Goal: Transaction & Acquisition: Register for event/course

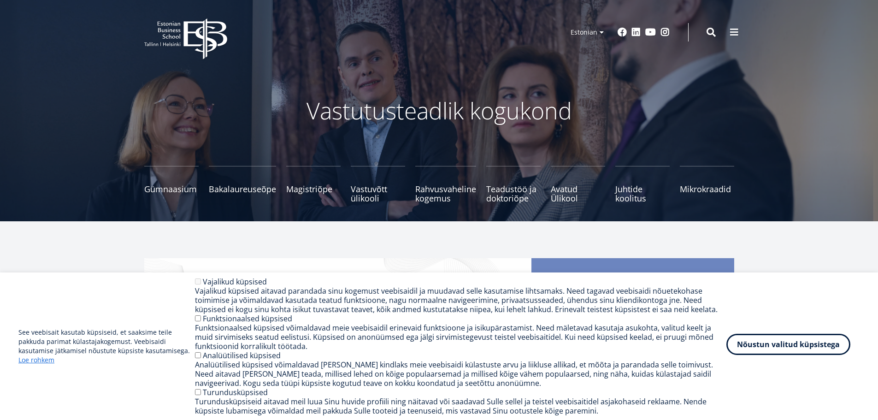
click at [805, 353] on button "Nõustun valitud küpsistega" at bounding box center [788, 344] width 124 height 21
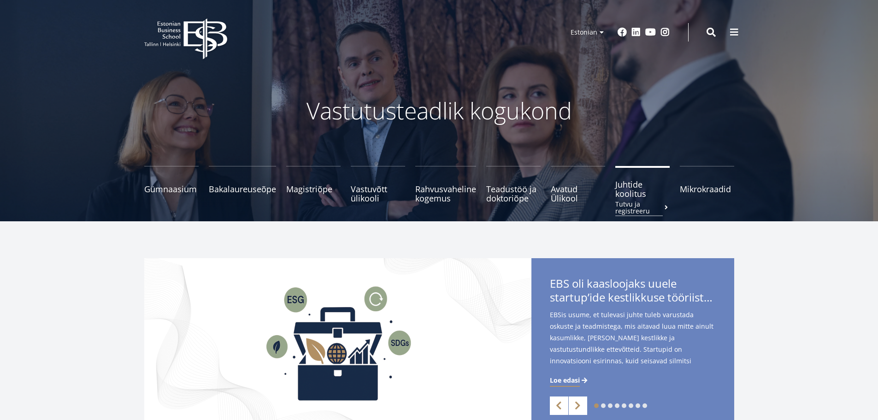
click at [636, 193] on span "Juhtide koolitus Tutvu ja registreeru" at bounding box center [642, 189] width 54 height 18
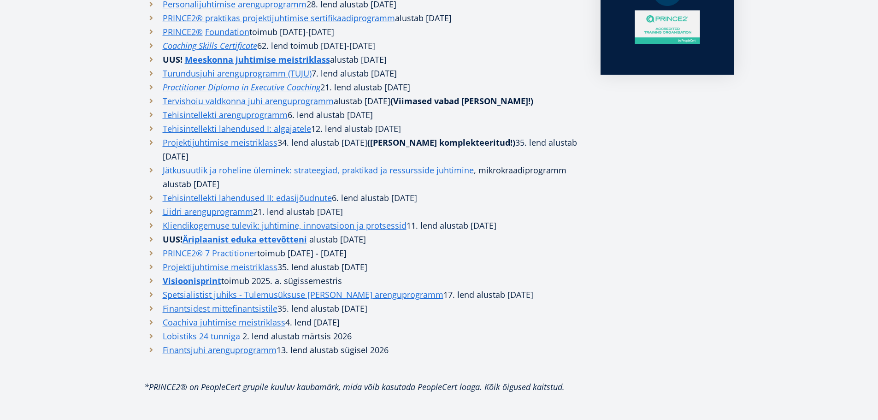
scroll to position [415, 0]
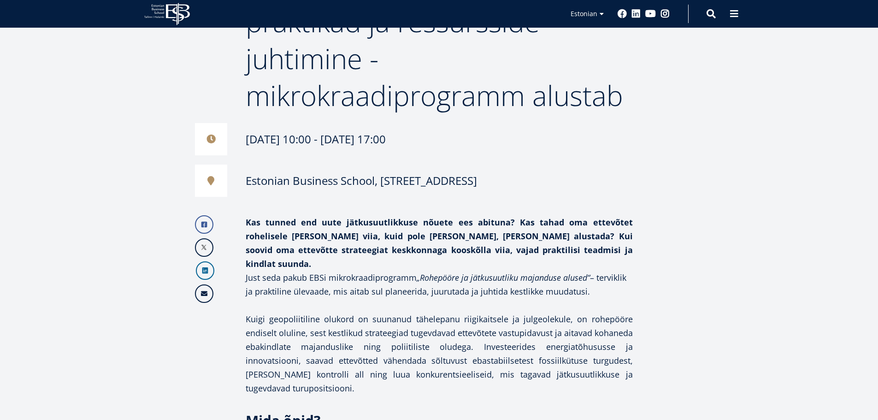
scroll to position [232, 0]
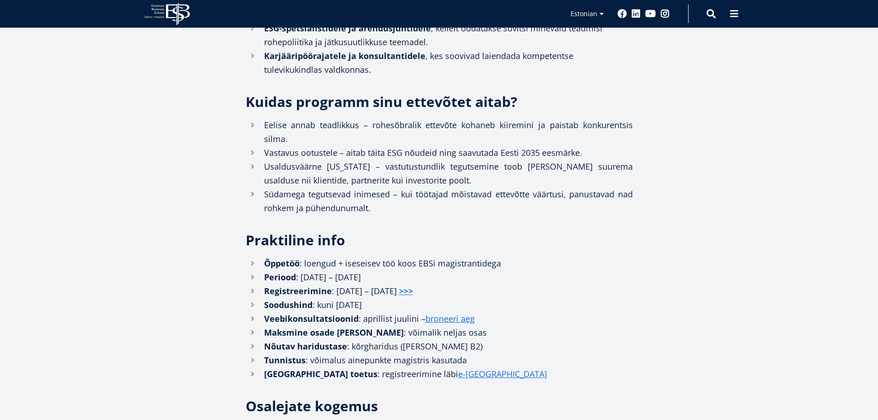
scroll to position [923, 0]
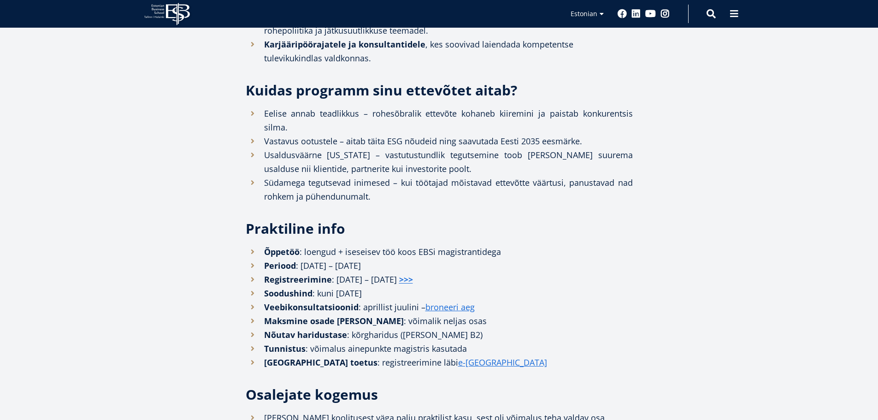
click at [284, 288] on strong "Soodushind" at bounding box center [288, 293] width 48 height 11
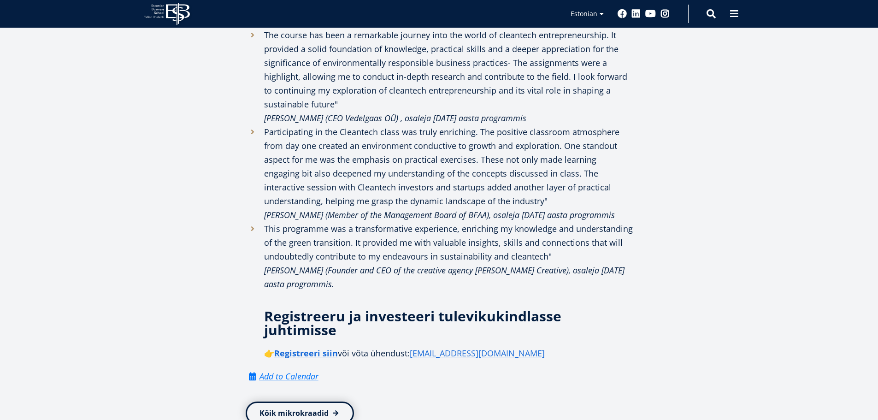
scroll to position [1476, 0]
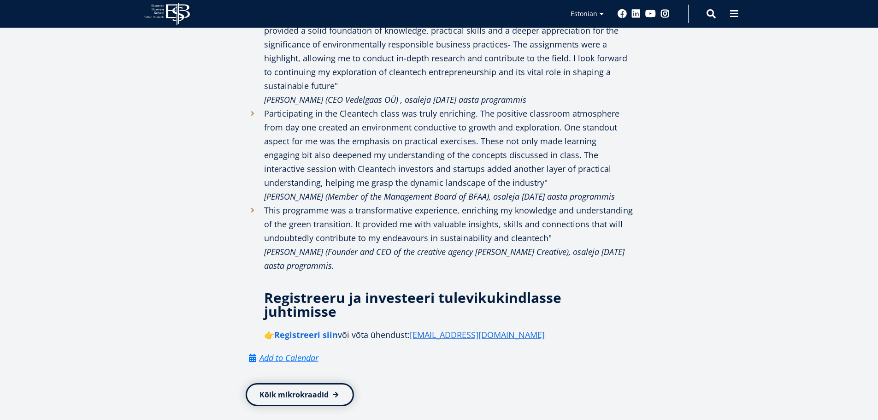
click at [333, 328] on link "Registreeri siin" at bounding box center [306, 335] width 64 height 14
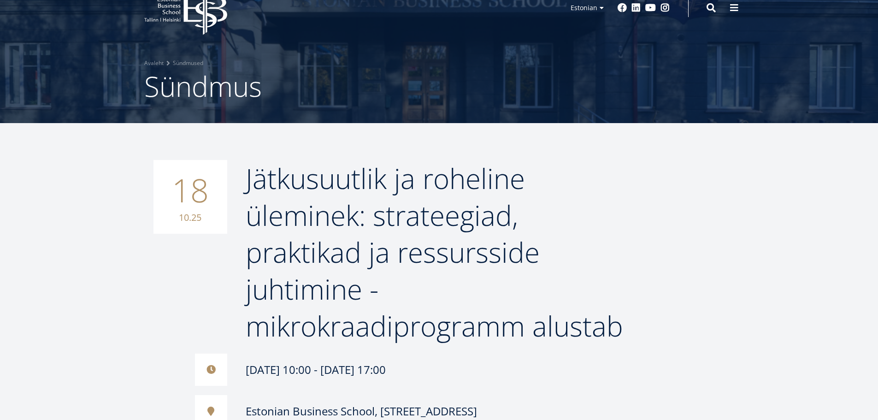
scroll to position [0, 0]
